Goal: Task Accomplishment & Management: Manage account settings

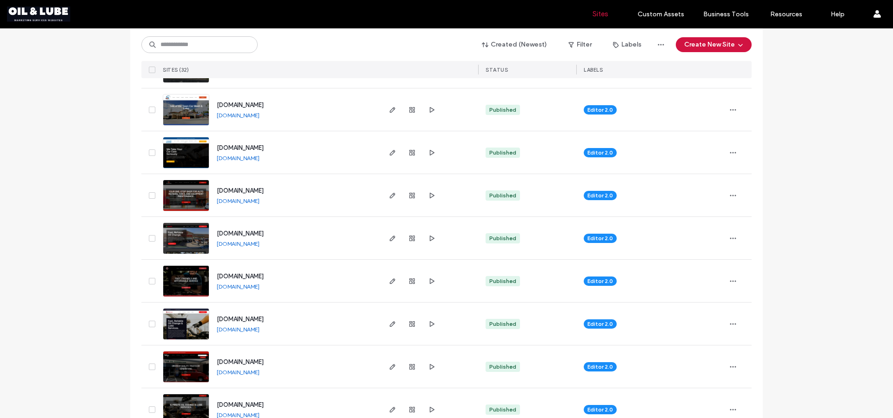
scroll to position [503, 0]
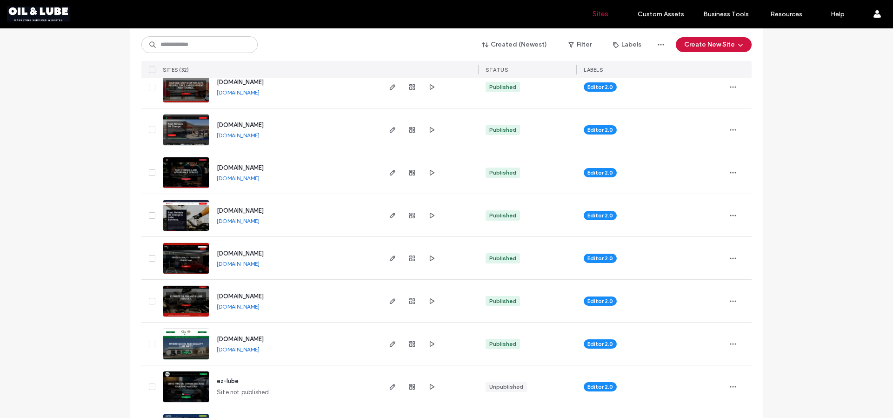
click at [246, 254] on span "[DOMAIN_NAME]" at bounding box center [240, 253] width 47 height 7
